Goal: Transaction & Acquisition: Purchase product/service

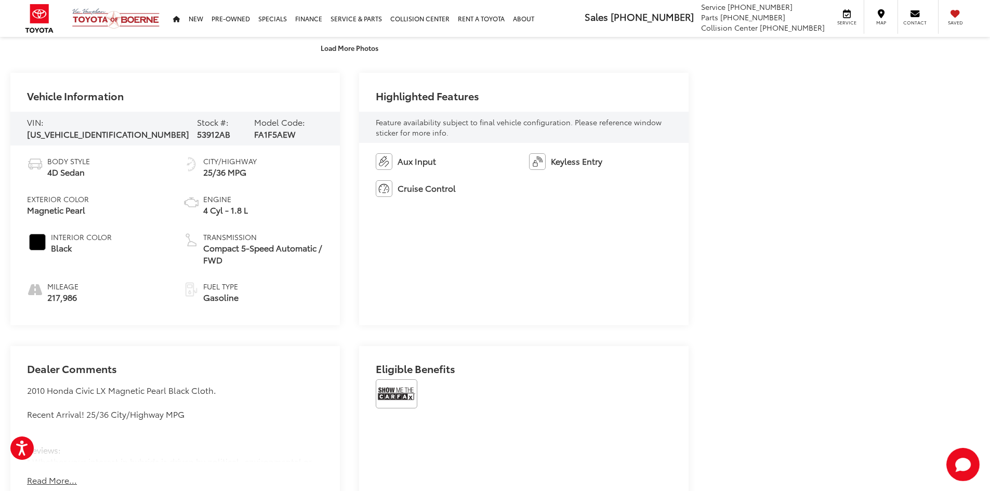
scroll to position [465, 0]
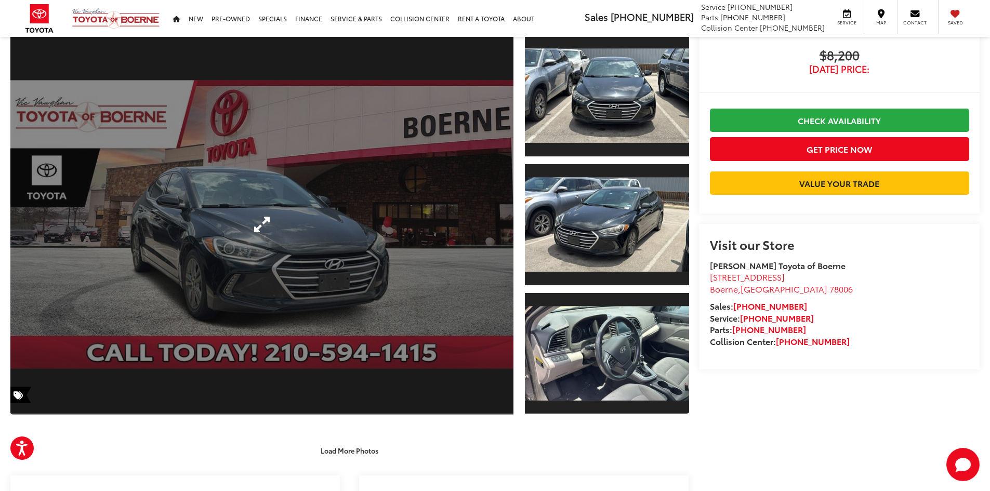
scroll to position [156, 0]
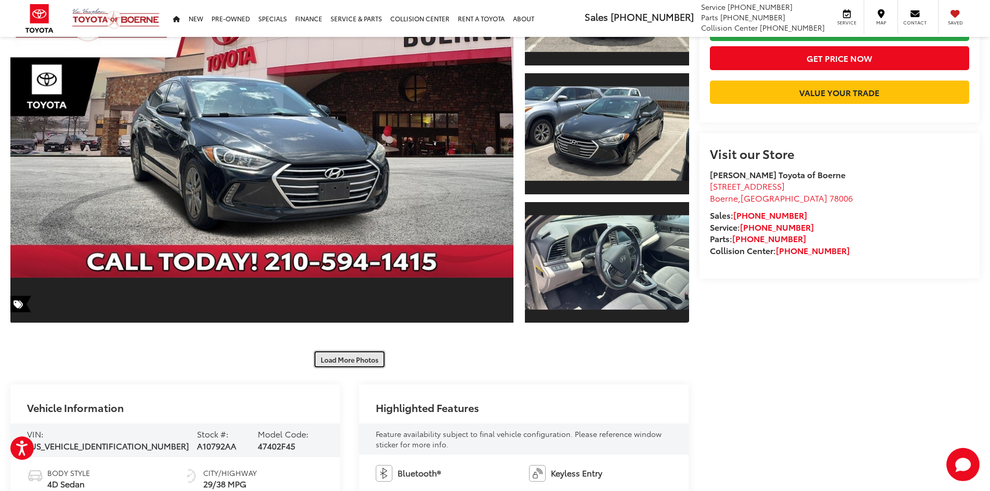
click at [340, 355] on button "Load More Photos" at bounding box center [349, 359] width 72 height 18
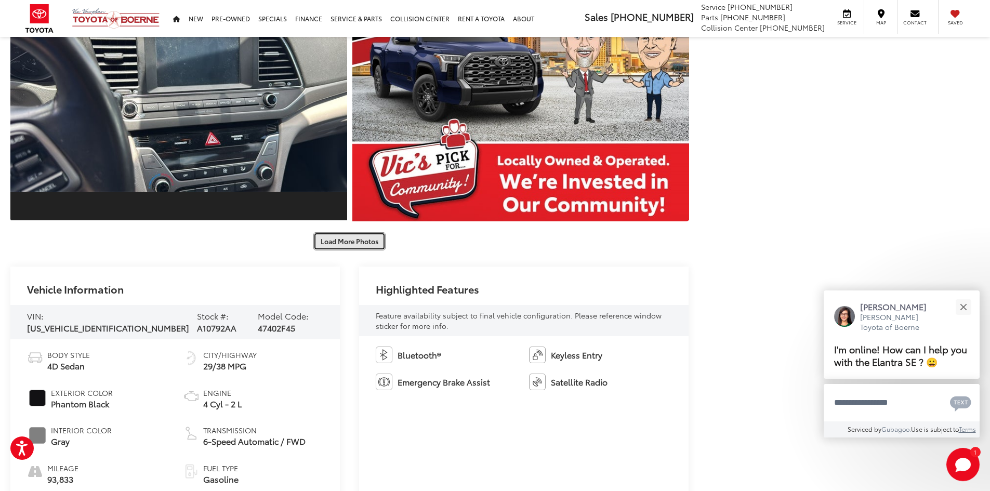
scroll to position [780, 0]
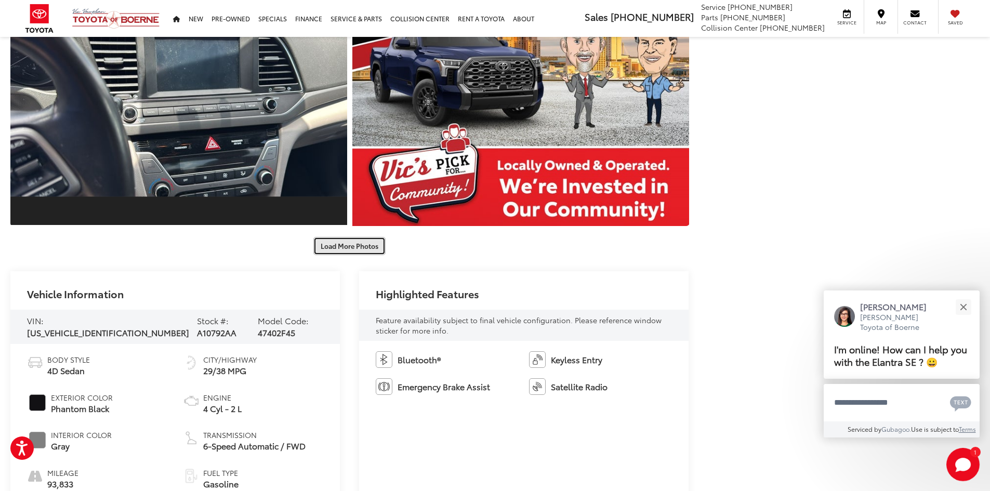
click at [355, 245] on button "Load More Photos" at bounding box center [349, 246] width 72 height 18
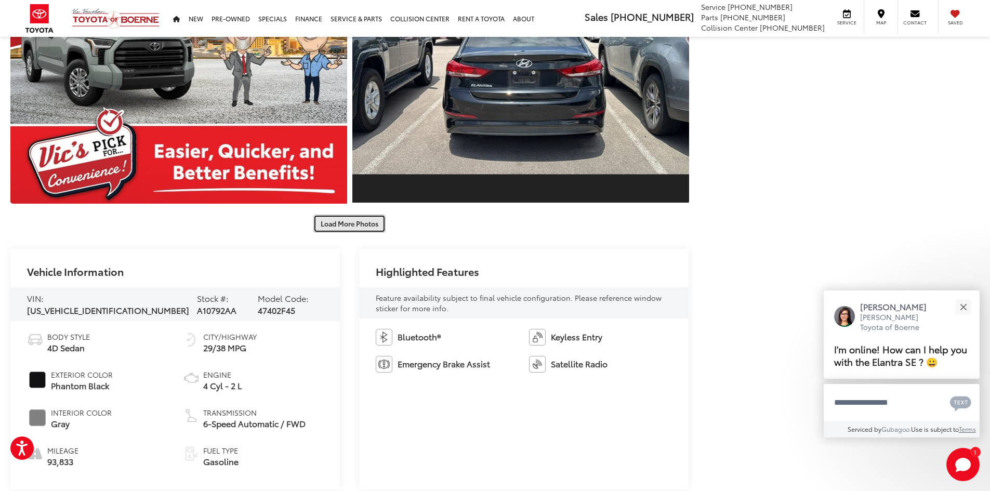
scroll to position [1299, 0]
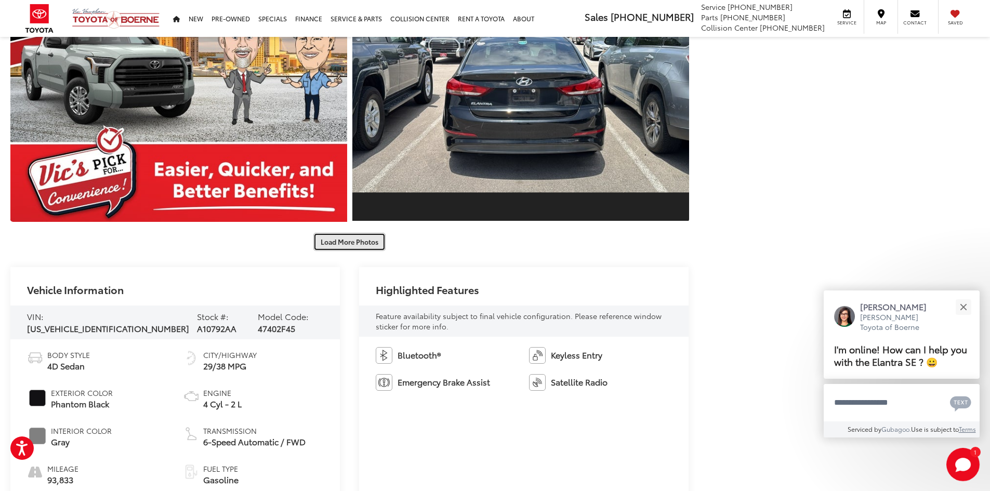
click at [346, 236] on button "Load More Photos" at bounding box center [349, 242] width 72 height 18
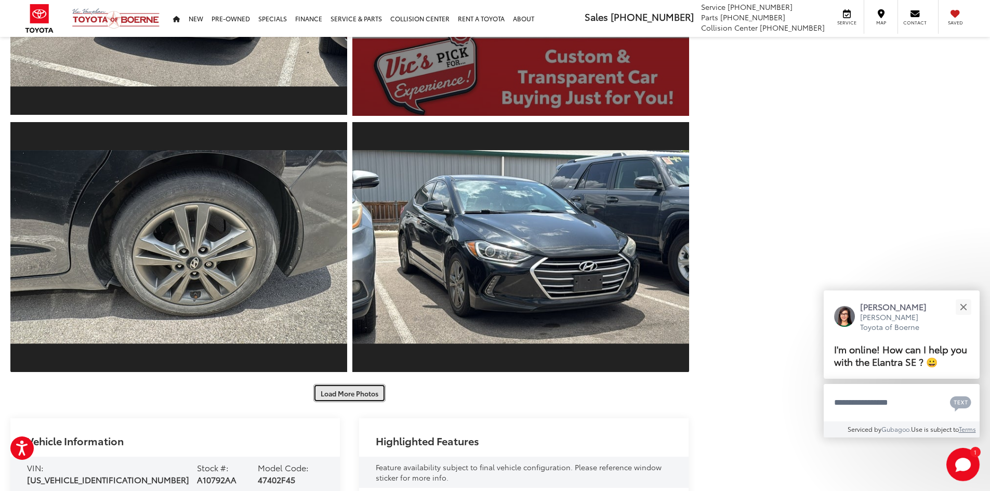
scroll to position [1767, 0]
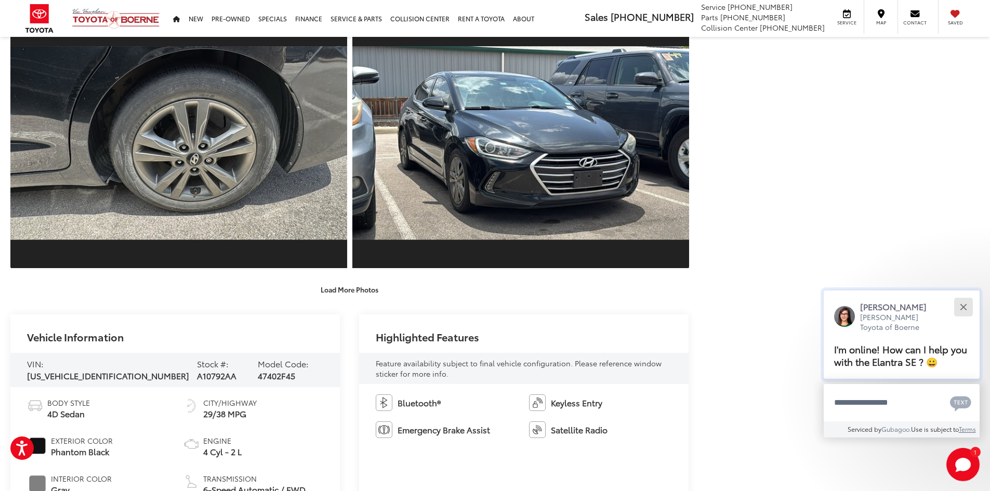
click at [964, 308] on div "Close" at bounding box center [963, 307] width 7 height 7
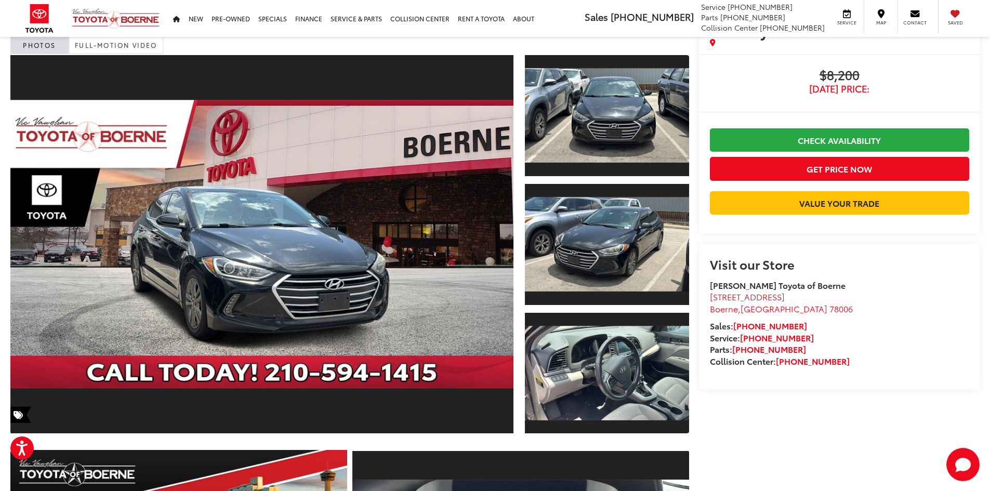
scroll to position [0, 0]
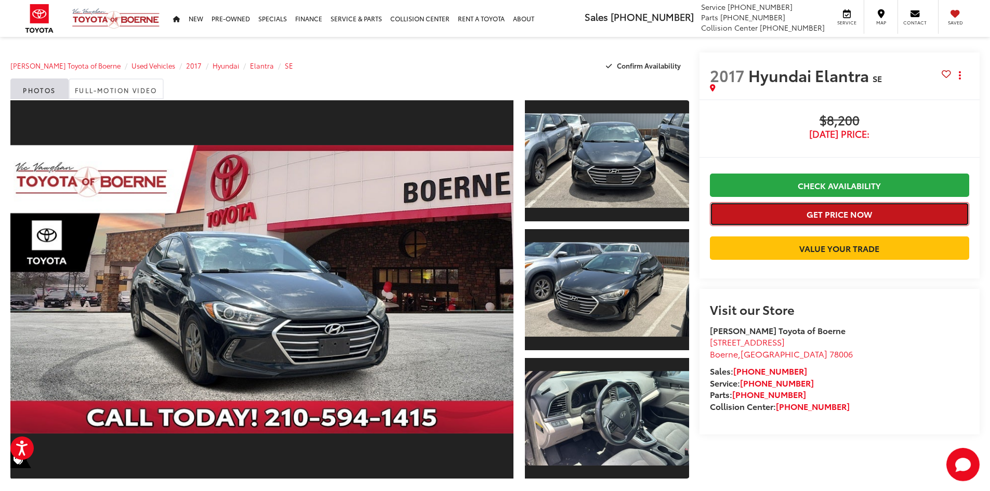
click at [834, 216] on button "Get Price Now" at bounding box center [839, 213] width 259 height 23
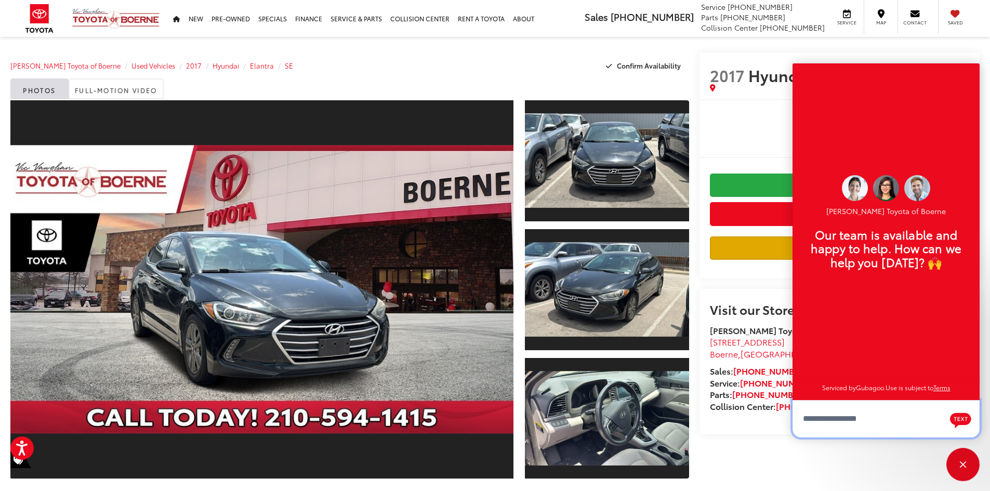
scroll to position [12, 0]
click at [966, 461] on div "Close" at bounding box center [963, 464] width 33 height 33
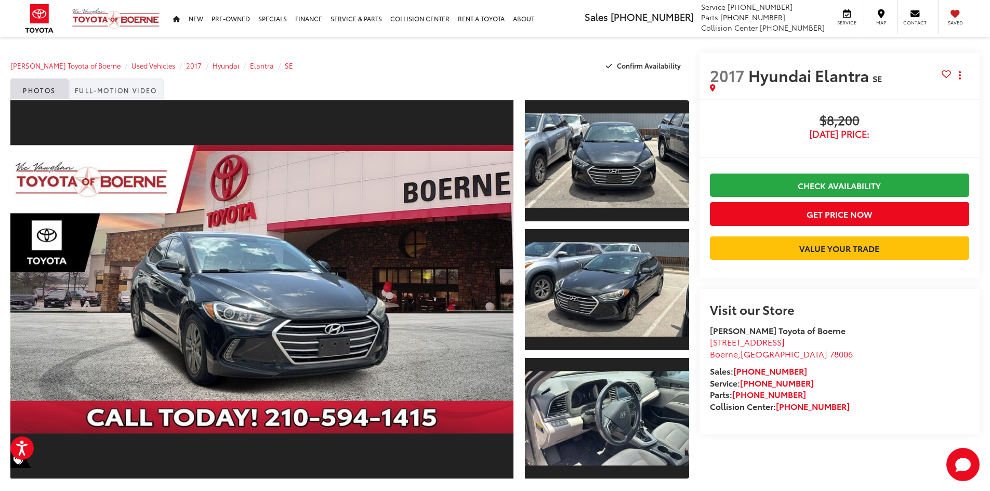
click at [120, 88] on link "Full-Motion Video" at bounding box center [116, 88] width 95 height 21
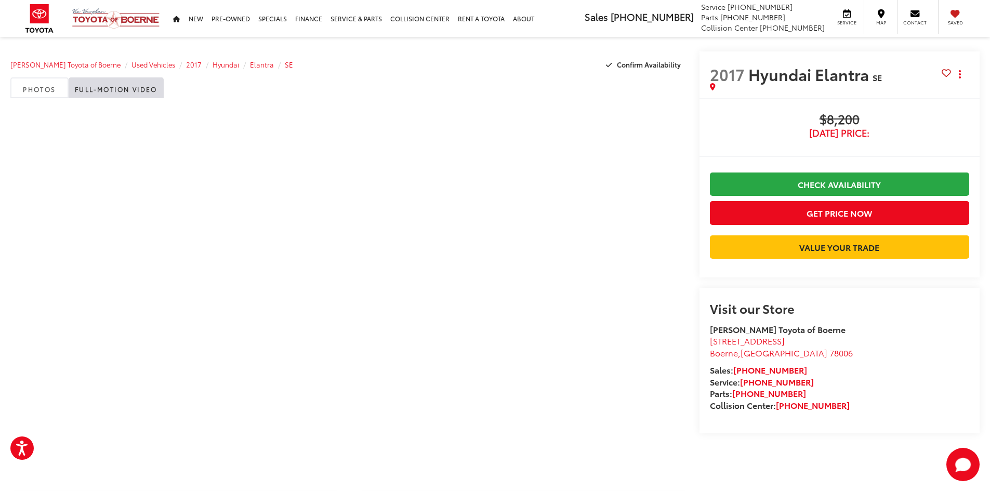
scroll to position [0, 0]
